Goal: Task Accomplishment & Management: Manage account settings

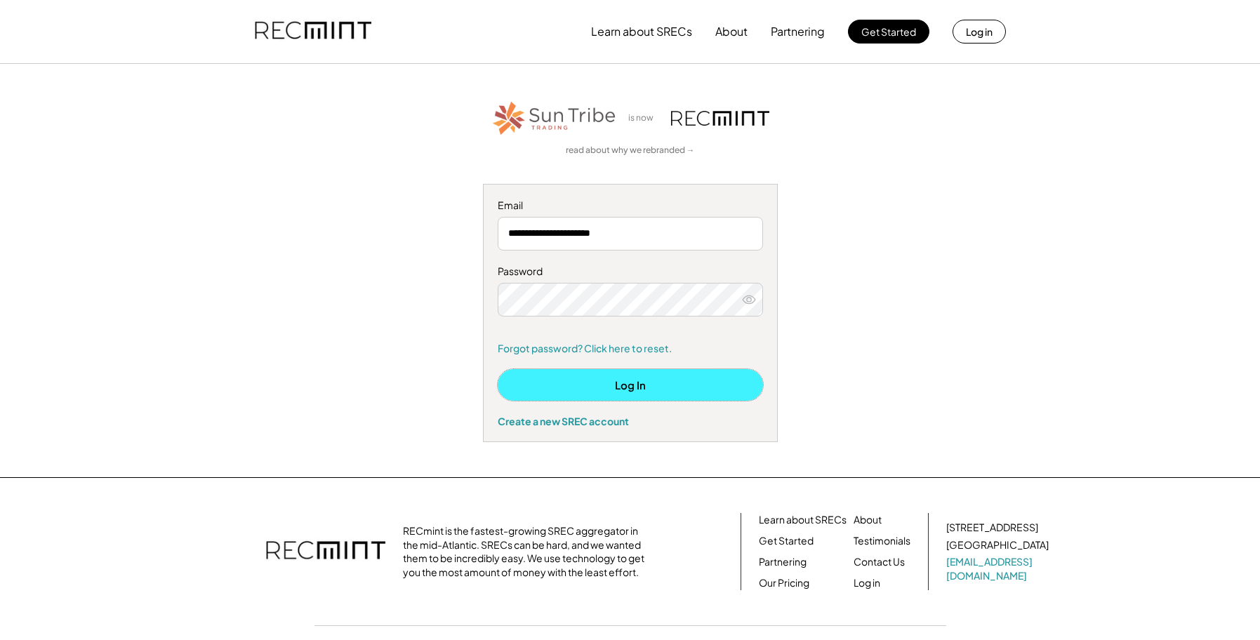
click at [628, 385] on button "Log In" at bounding box center [630, 385] width 265 height 32
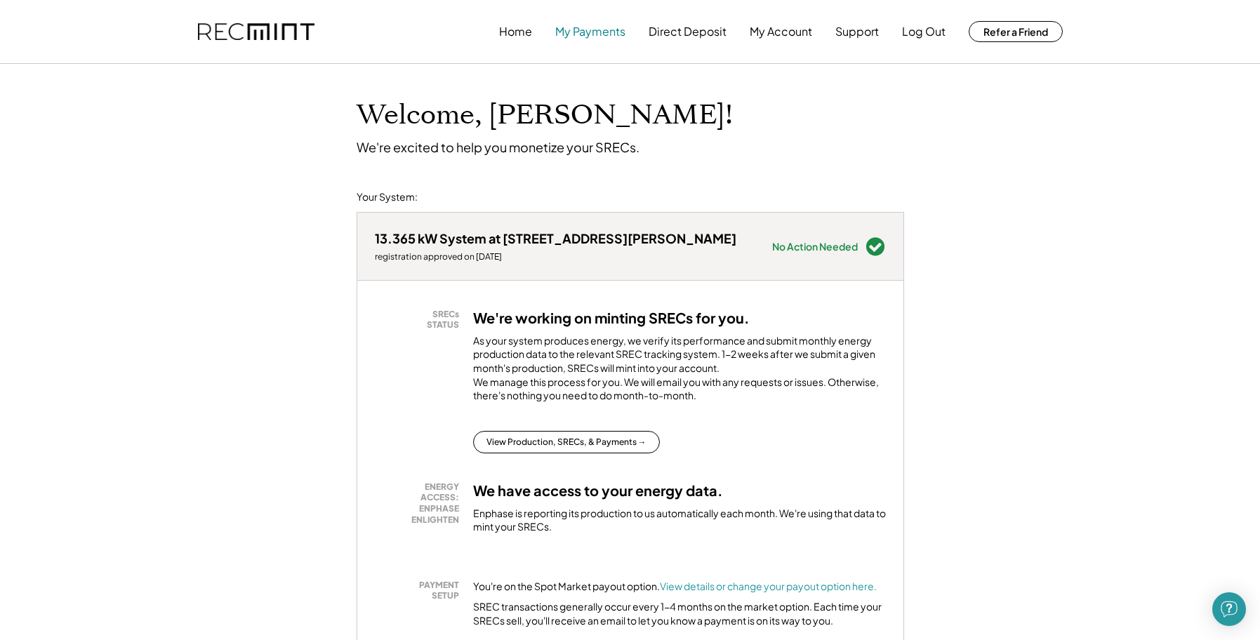
click at [581, 29] on button "My Payments" at bounding box center [590, 32] width 70 height 28
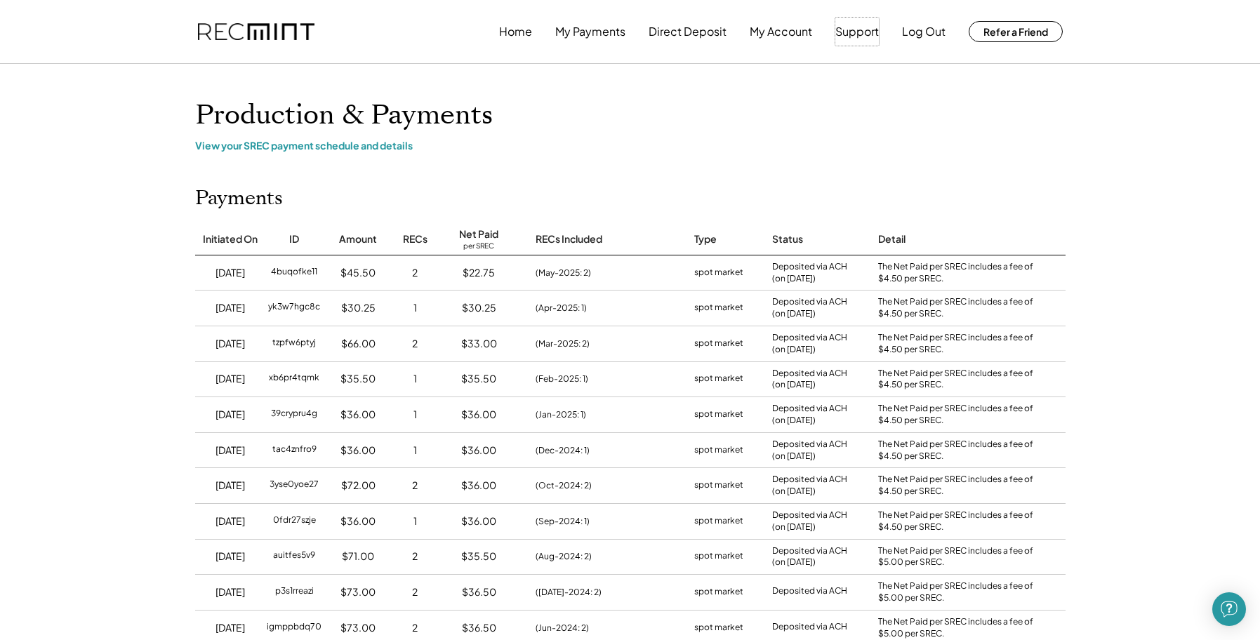
drag, startPoint x: 874, startPoint y: 20, endPoint x: 1177, endPoint y: -1, distance: 304.0
click at [926, 30] on button "Log Out" at bounding box center [924, 32] width 44 height 28
